Goal: Transaction & Acquisition: Purchase product/service

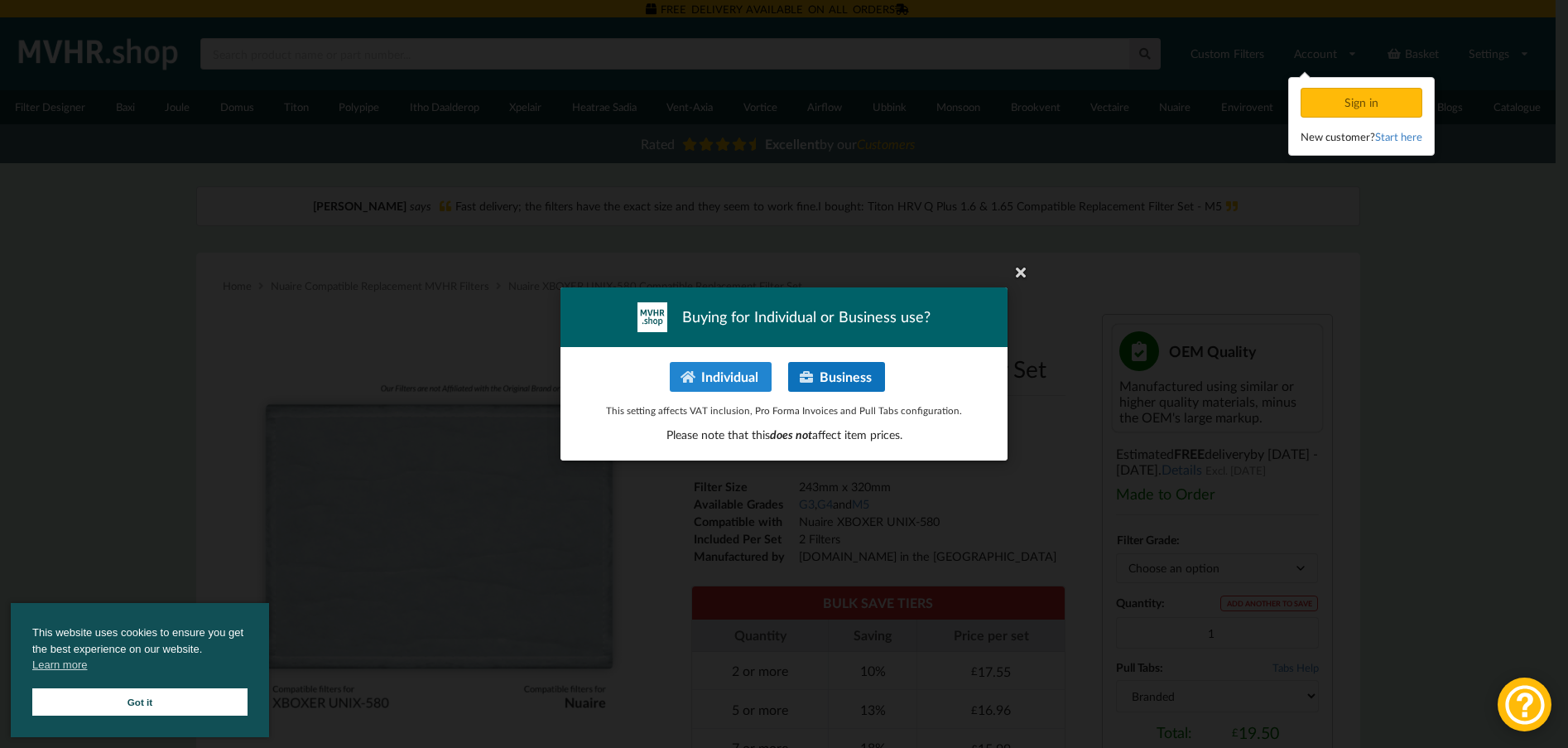
click at [853, 371] on button "Business" at bounding box center [836, 377] width 97 height 30
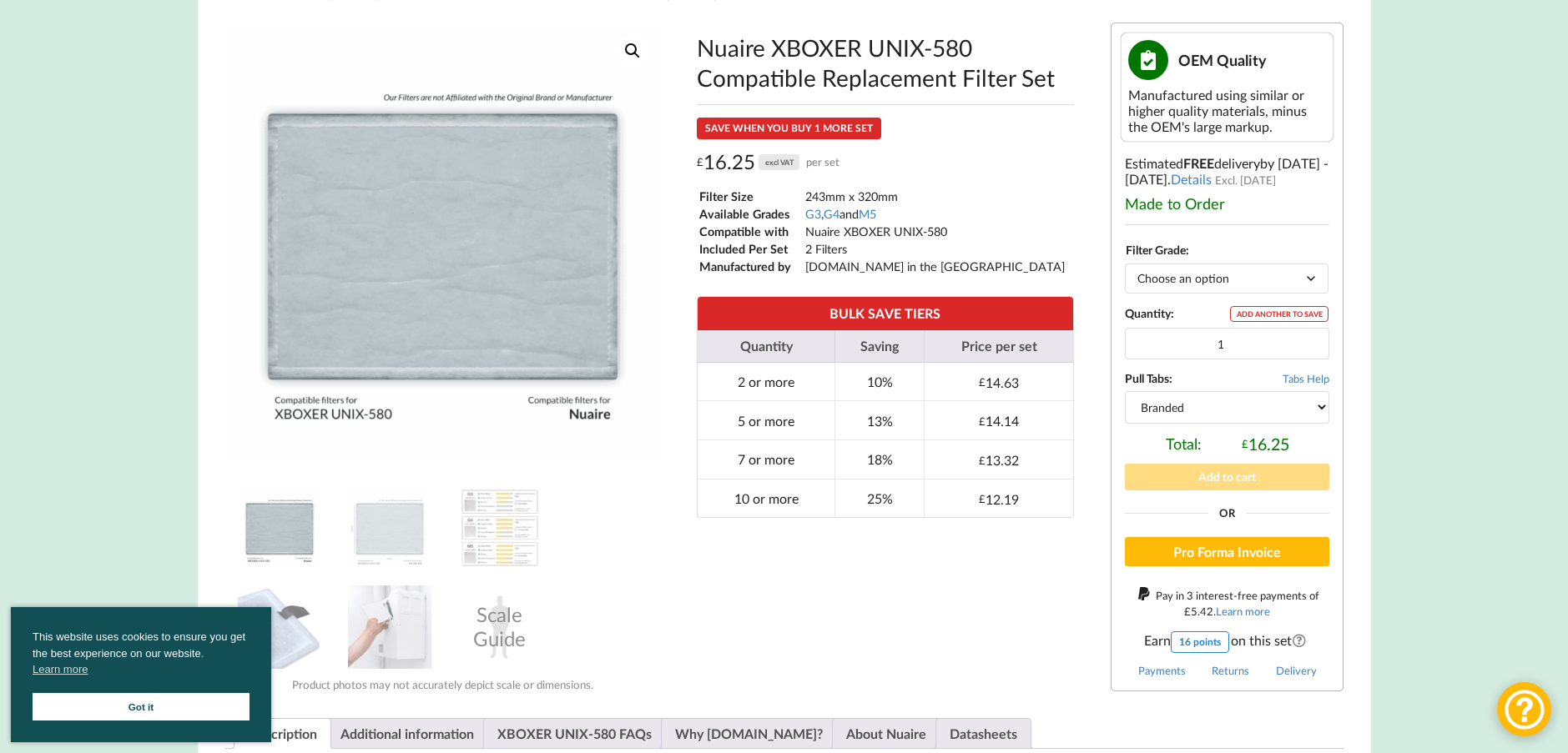
scroll to position [334, 0]
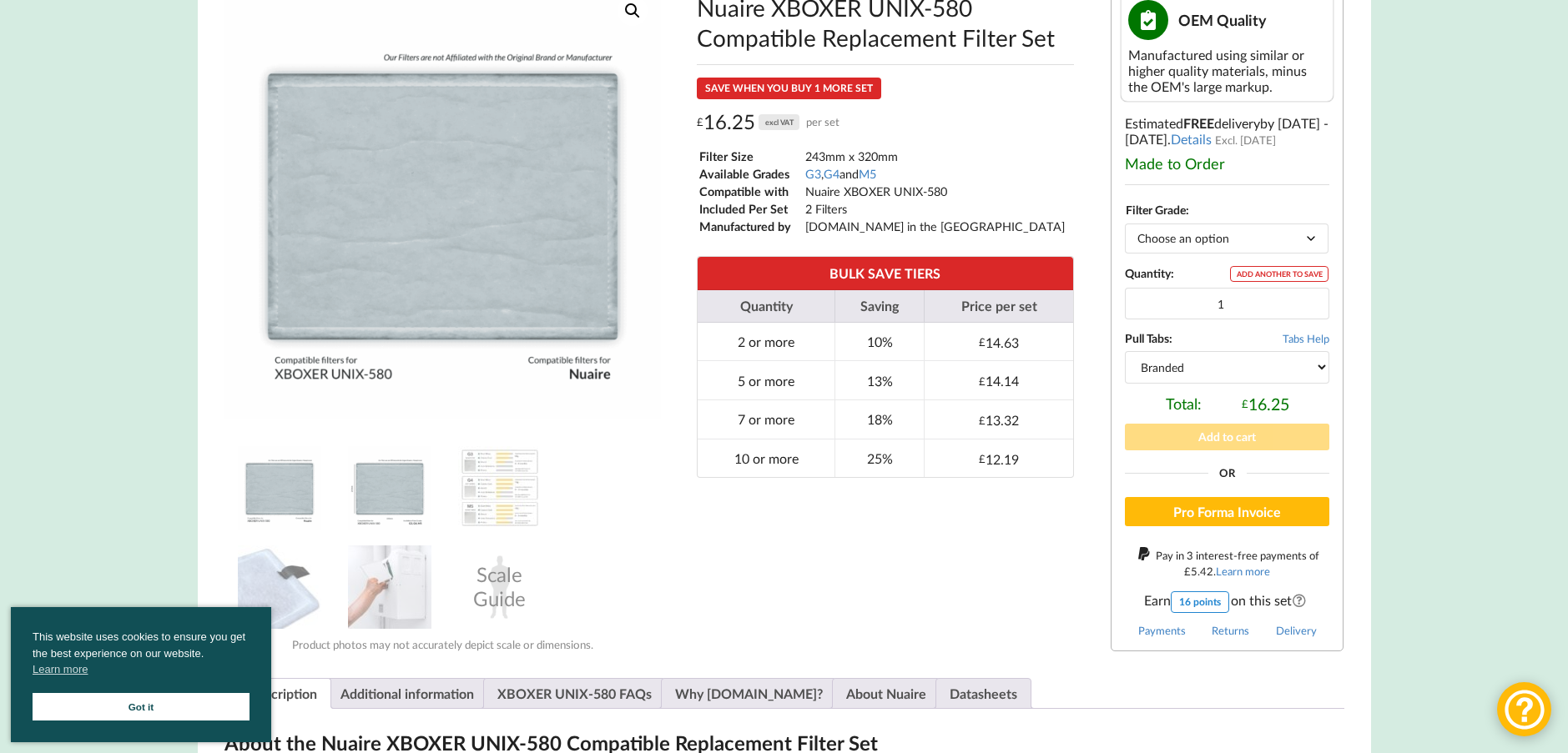
click at [363, 498] on img at bounding box center [390, 488] width 83 height 83
